Goal: Find specific page/section: Find specific page/section

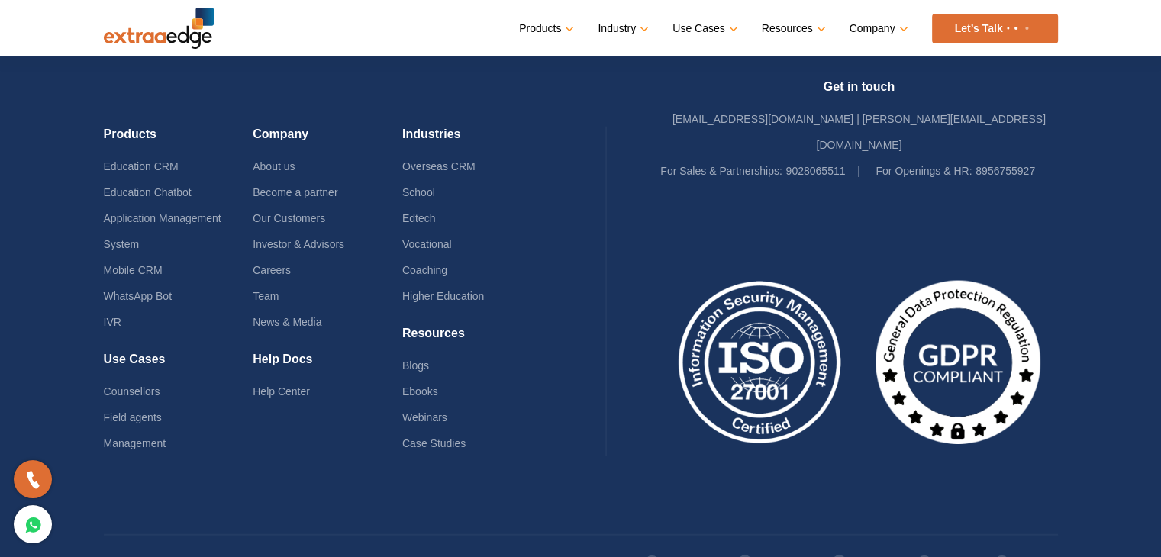
scroll to position [3792, 0]
click at [279, 264] on link "Careers" at bounding box center [272, 270] width 38 height 12
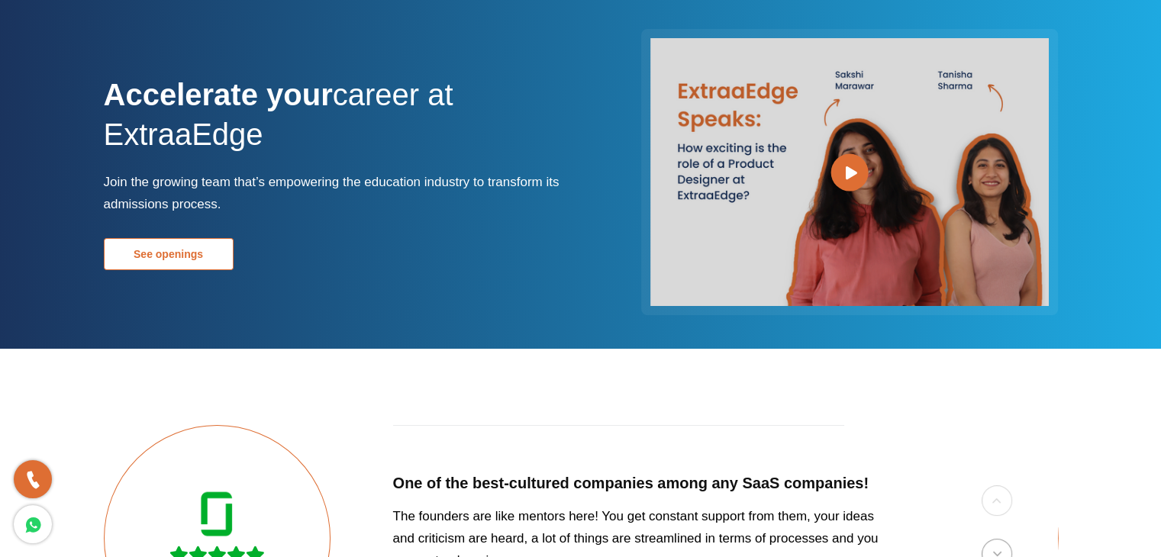
click at [189, 251] on link "See openings" at bounding box center [169, 254] width 130 height 32
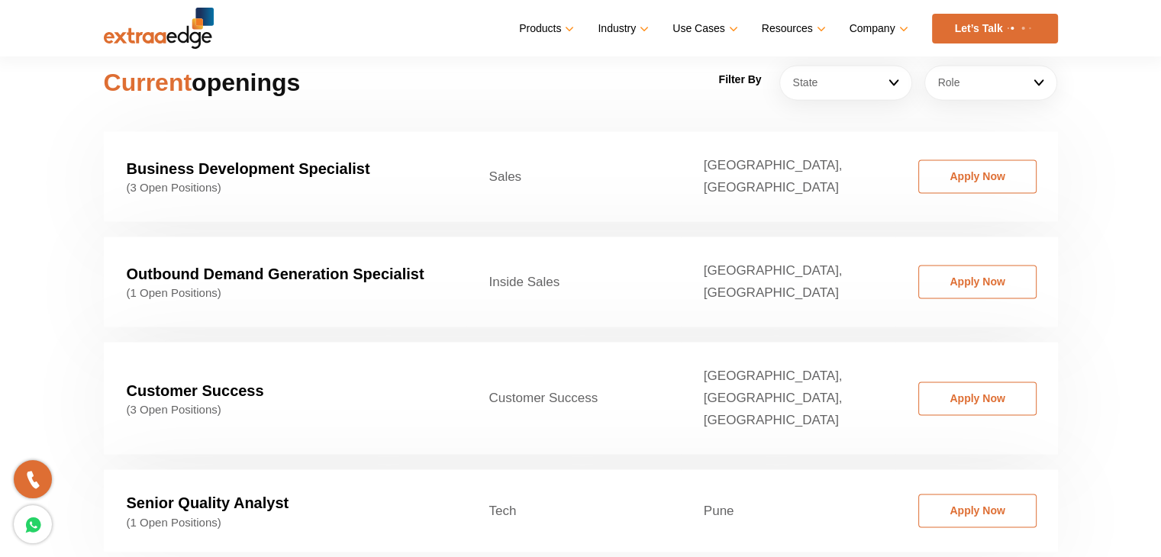
scroll to position [2379, 0]
